Goal: Information Seeking & Learning: Learn about a topic

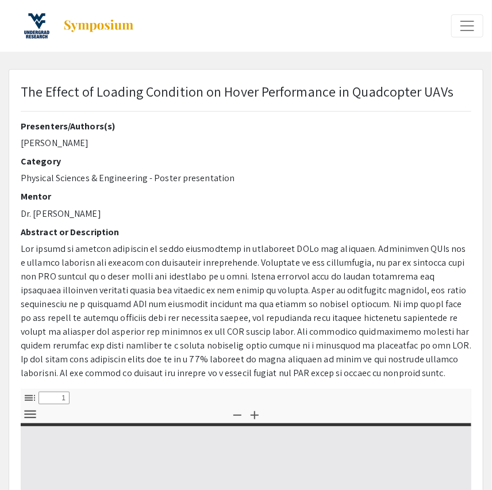
select select "custom"
type input "0"
select select "custom"
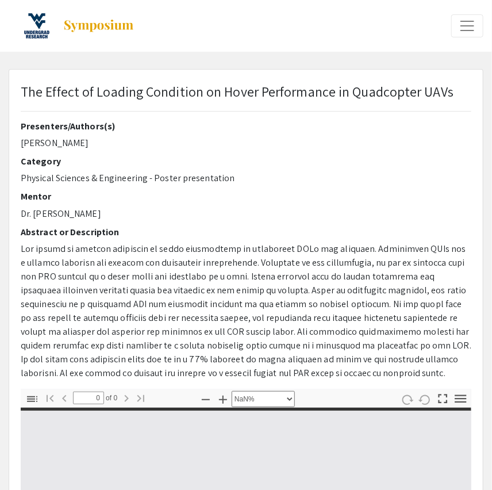
type input "1"
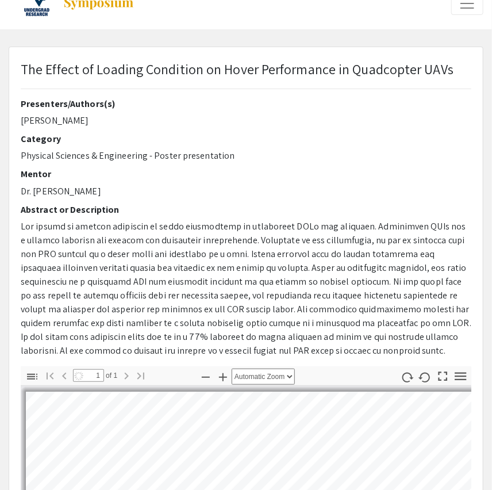
select select "custom"
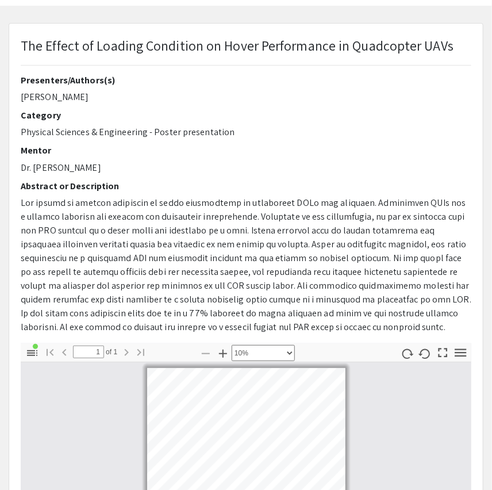
scroll to position [47, 0]
click at [32, 347] on icon "button" at bounding box center [32, 353] width 14 height 14
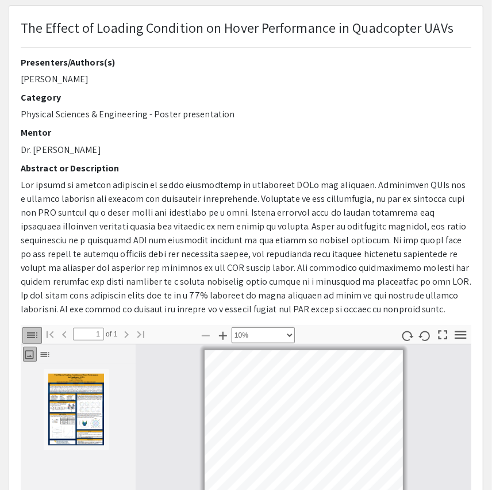
scroll to position [0, 0]
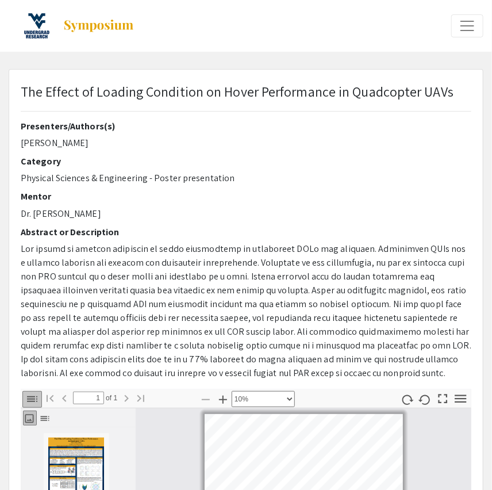
click at [470, 22] on span "Expand or Collapse Menu" at bounding box center [467, 25] width 17 height 17
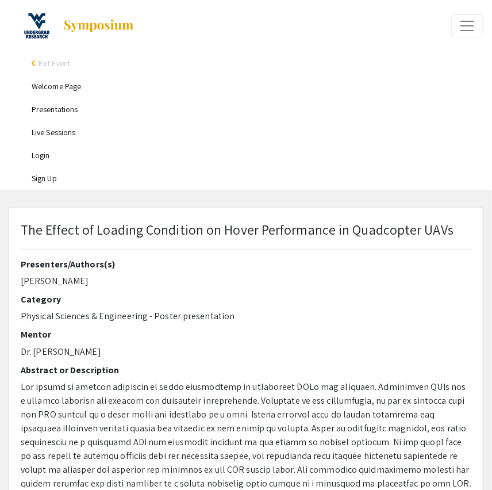
click at [470, 22] on span "Expand or Collapse Menu" at bounding box center [467, 25] width 17 height 17
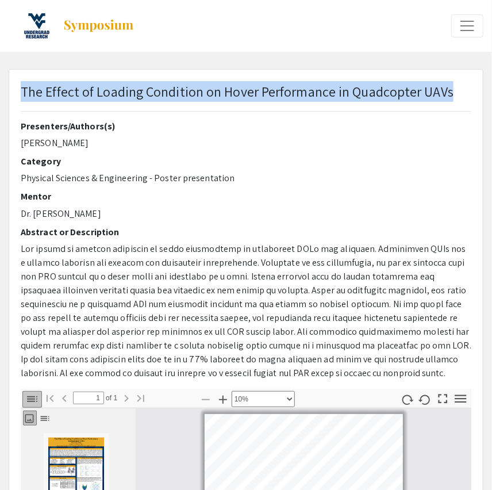
drag, startPoint x: 22, startPoint y: 90, endPoint x: 460, endPoint y: 86, distance: 437.5
click at [460, 86] on div "The Effect of Loading Condition on Hover Performance in Quadcopter UAVs" at bounding box center [246, 101] width 468 height 40
copy p "The Effect of Loading Condition on Hover Performance in Quadcopter UAVs"
